Goal: Task Accomplishment & Management: Manage account settings

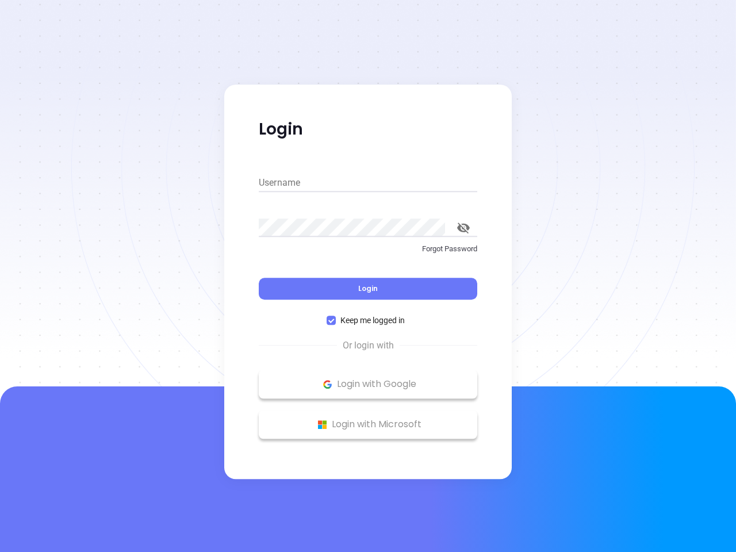
click at [368, 276] on div "Login" at bounding box center [368, 282] width 218 height 36
click at [368, 183] on input "Username" at bounding box center [368, 183] width 218 height 18
click at [463, 228] on icon "toggle password visibility" at bounding box center [463, 228] width 13 height 11
click at [368, 289] on span "Login" at bounding box center [368, 288] width 20 height 10
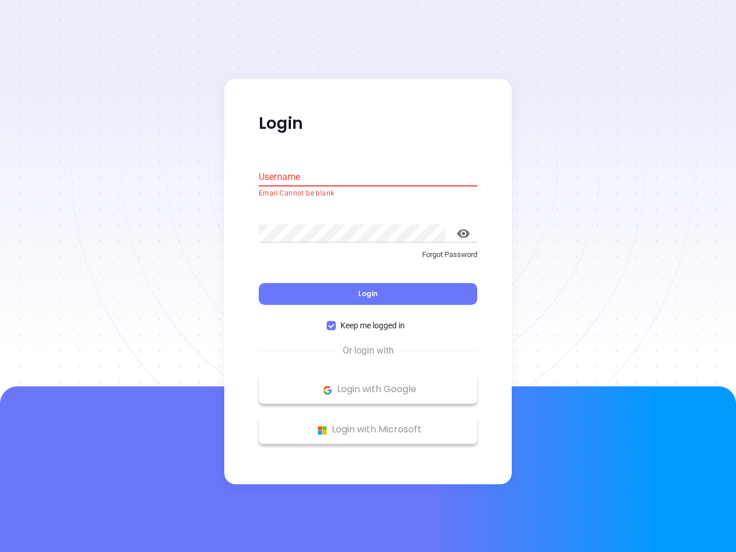
click at [368, 320] on span "Keep me logged in" at bounding box center [373, 326] width 74 height 13
click at [336, 321] on input "Keep me logged in" at bounding box center [331, 325] width 9 height 9
checkbox input "false"
click at [368, 384] on p "Login with Google" at bounding box center [367, 389] width 207 height 17
click at [368, 424] on p "Login with Microsoft" at bounding box center [367, 429] width 207 height 17
